Goal: Transaction & Acquisition: Subscribe to service/newsletter

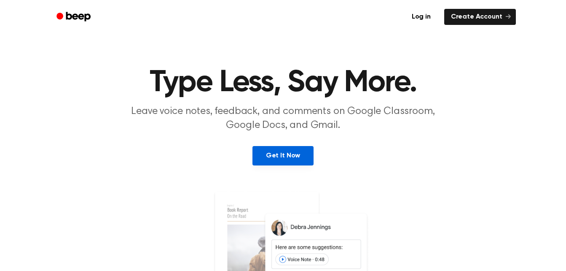
click at [273, 155] on link "Get It Now" at bounding box center [282, 155] width 61 height 19
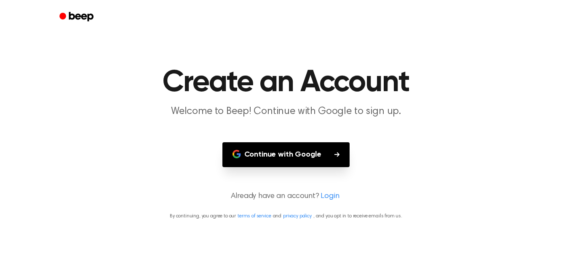
click at [273, 155] on button "Continue with Google" at bounding box center [287, 154] width 128 height 25
